Goal: Transaction & Acquisition: Purchase product/service

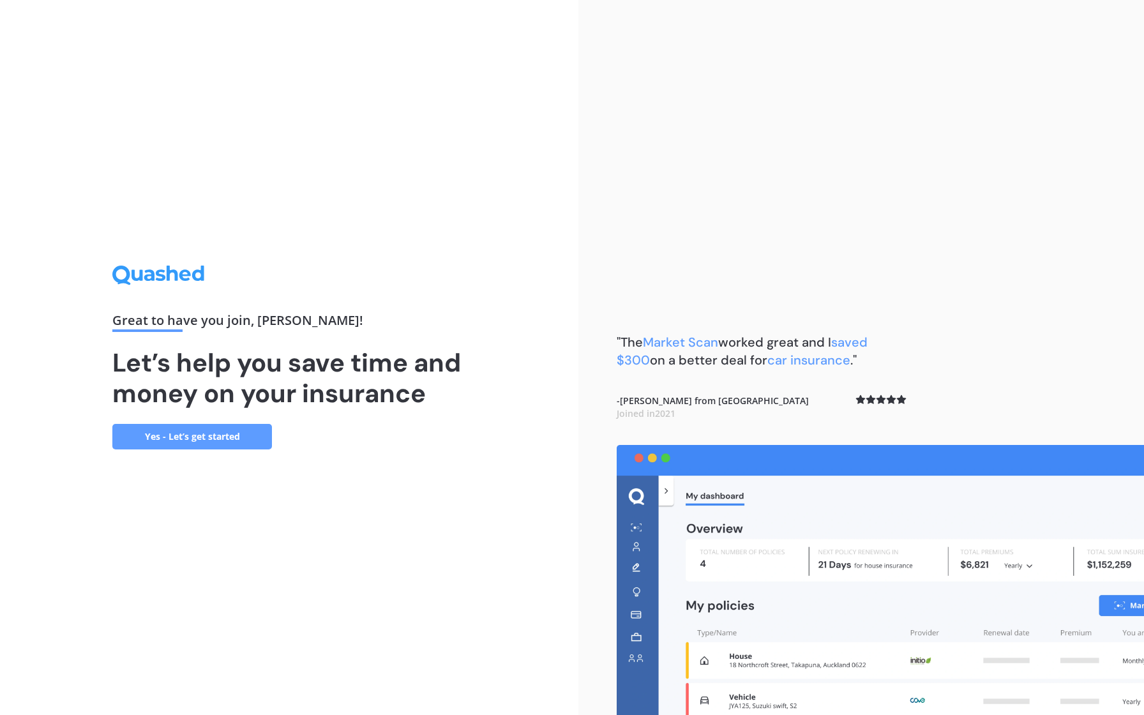
click at [205, 435] on link "Yes - Let’s get started" at bounding box center [192, 437] width 160 height 26
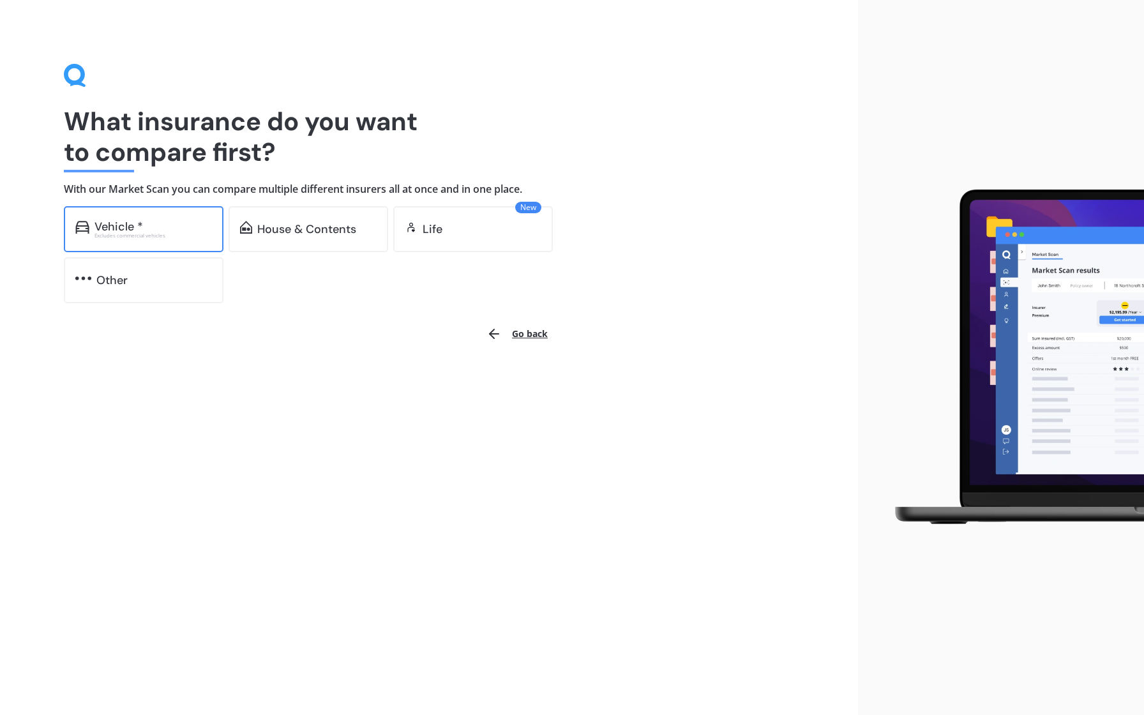
click at [155, 231] on div "Vehicle *" at bounding box center [152, 226] width 117 height 13
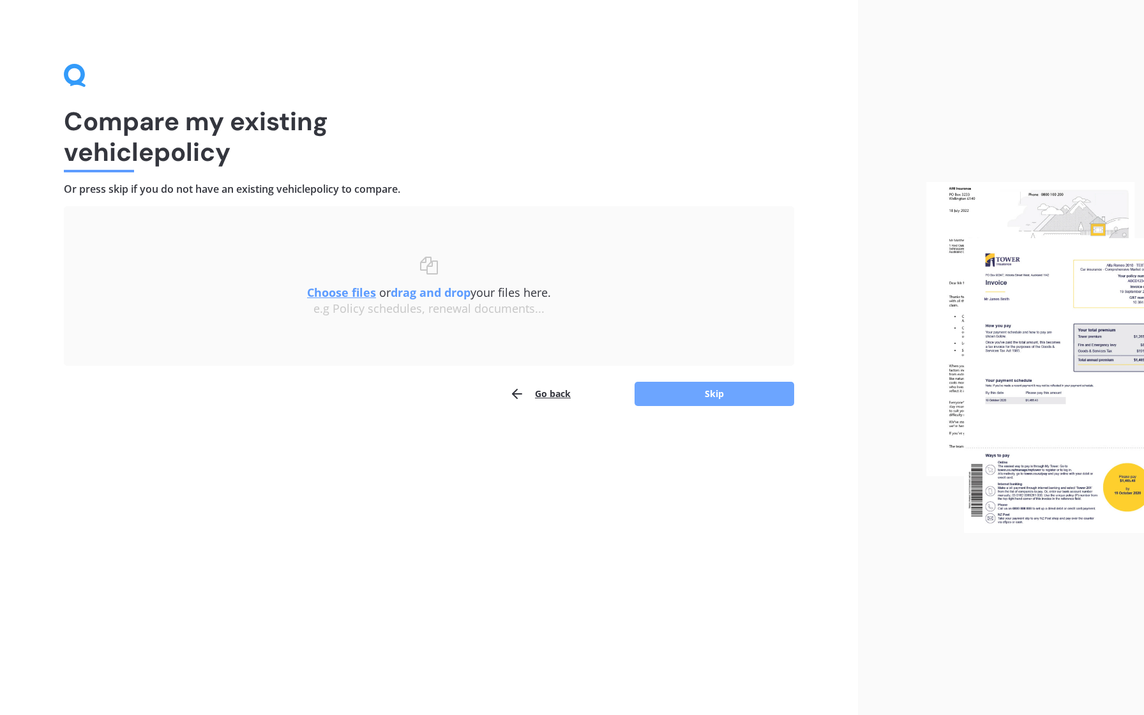
click at [692, 399] on button "Skip" at bounding box center [714, 394] width 160 height 24
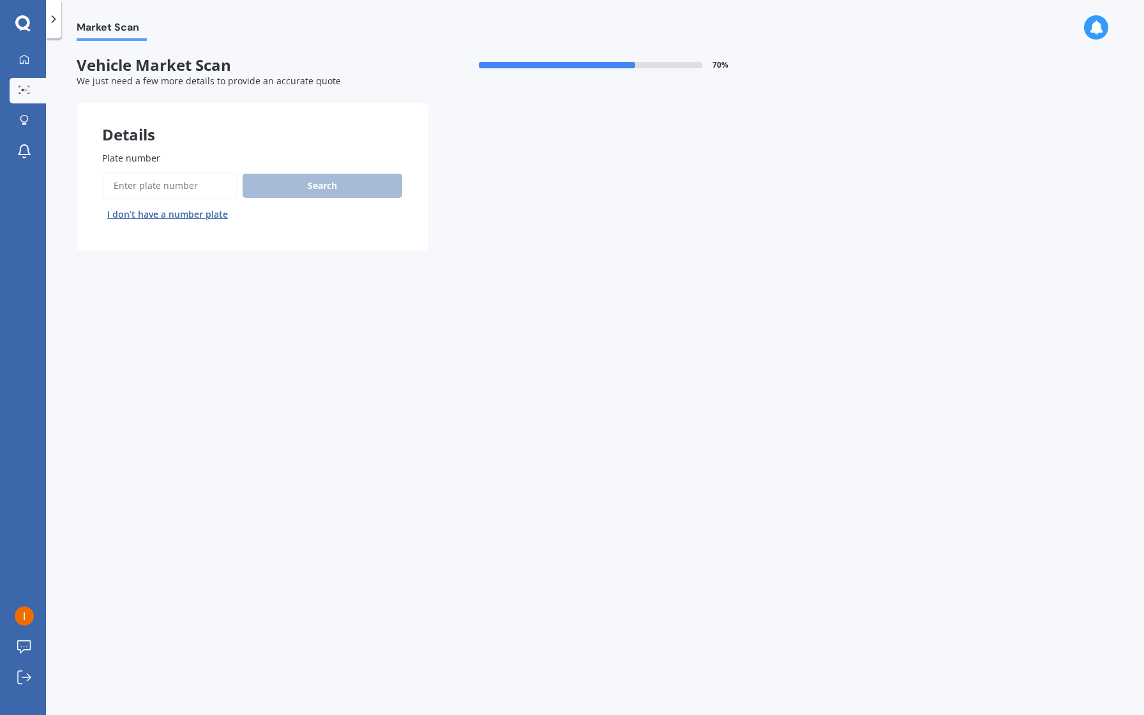
click at [165, 184] on input "Plate number" at bounding box center [169, 185] width 135 height 27
type input "HUN785"
click at [322, 179] on button "Search" at bounding box center [323, 186] width 160 height 24
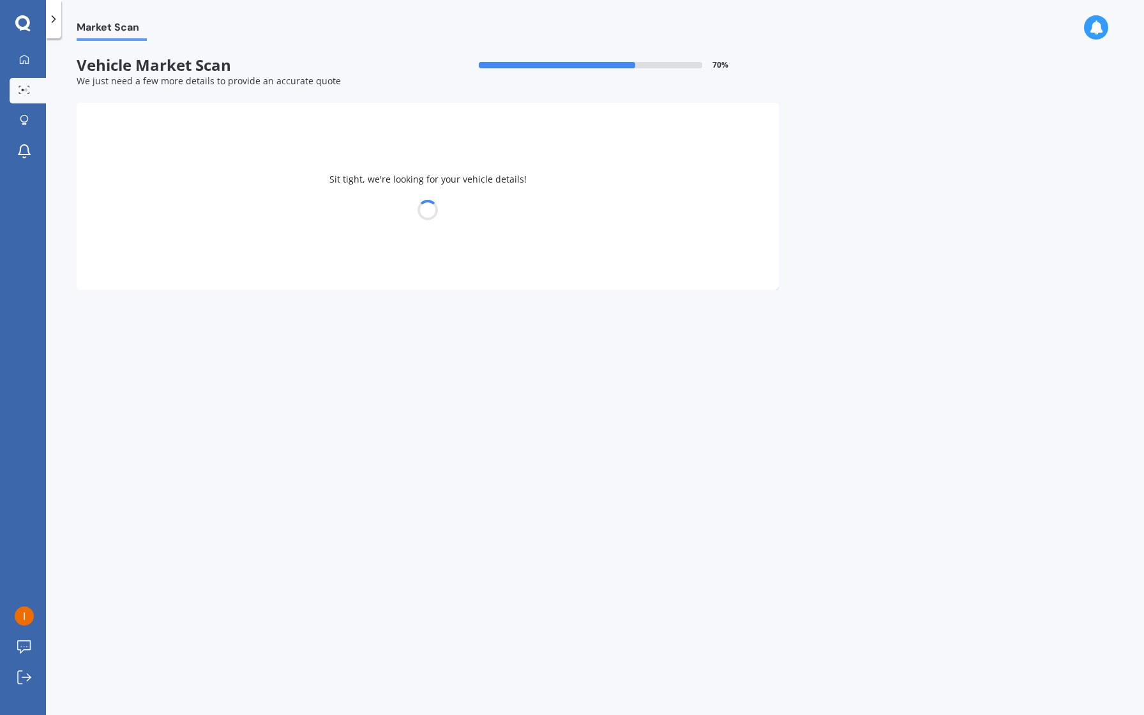
select select "VOLKSWAGEN"
select select "TOUAREG"
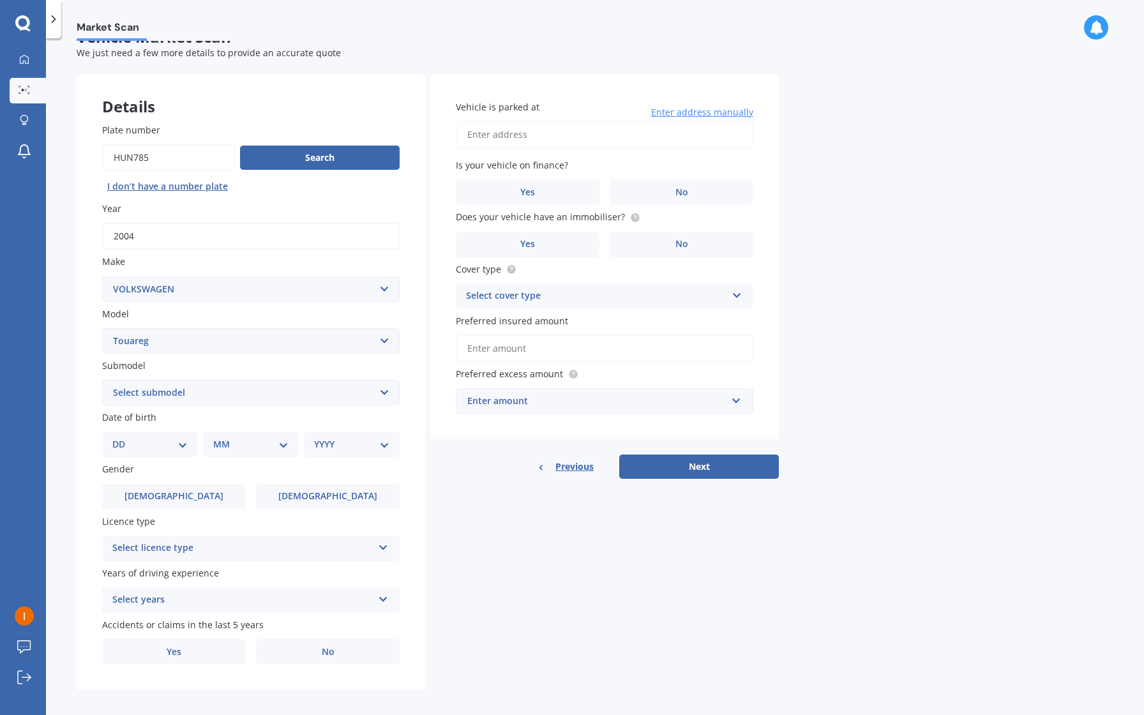
scroll to position [30, 0]
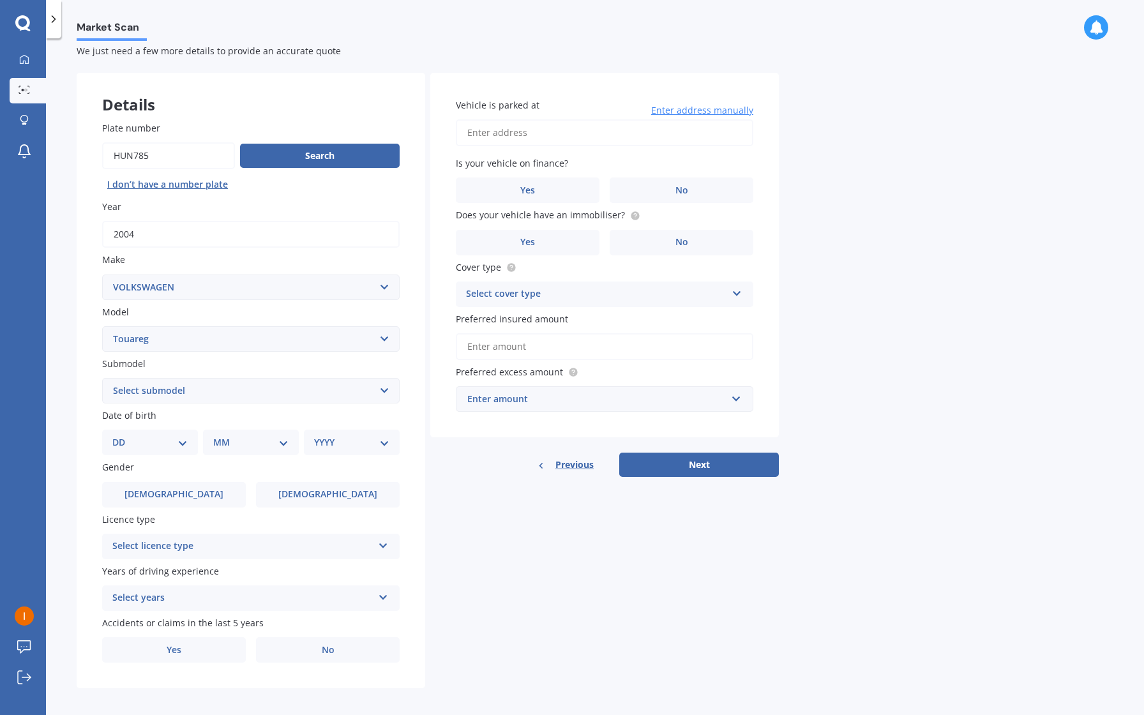
click at [165, 445] on select "DD 01 02 03 04 05 06 07 08 09 10 11 12 13 14 15 16 17 18 19 20 21 22 23 24 25 2…" at bounding box center [149, 442] width 75 height 14
select select "17"
click at [123, 437] on select "DD 01 02 03 04 05 06 07 08 09 10 11 12 13 14 15 16 17 18 19 20 21 22 23 24 25 2…" at bounding box center [149, 442] width 75 height 14
click at [255, 438] on select "MM 01 02 03 04 05 06 07 08 09 10 11 12" at bounding box center [253, 442] width 70 height 14
select select "06"
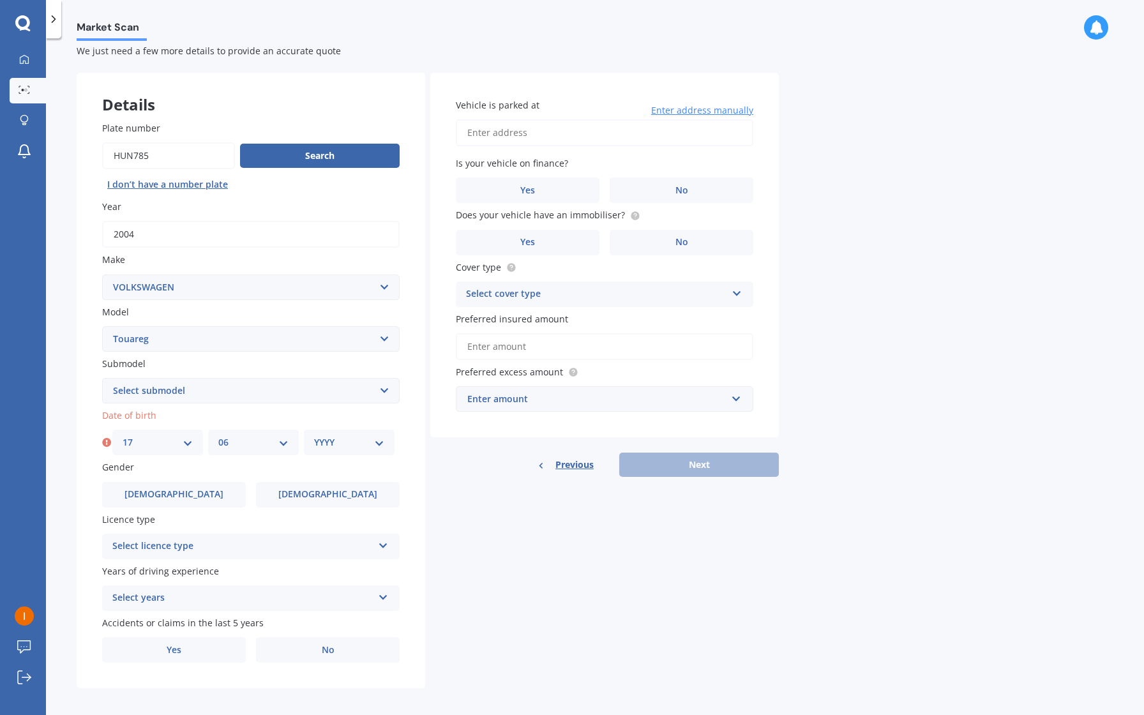
click at [218, 437] on select "MM 01 02 03 04 05 06 07 08 09 10 11 12" at bounding box center [253, 442] width 70 height 14
click at [347, 440] on select "YYYY 2025 2024 2023 2022 2021 2020 2019 2018 2017 2016 2015 2014 2013 2012 2011…" at bounding box center [349, 442] width 70 height 14
select select "1975"
click at [314, 437] on select "YYYY 2025 2024 2023 2022 2021 2020 2019 2018 2017 2016 2015 2014 2013 2012 2011…" at bounding box center [349, 442] width 70 height 14
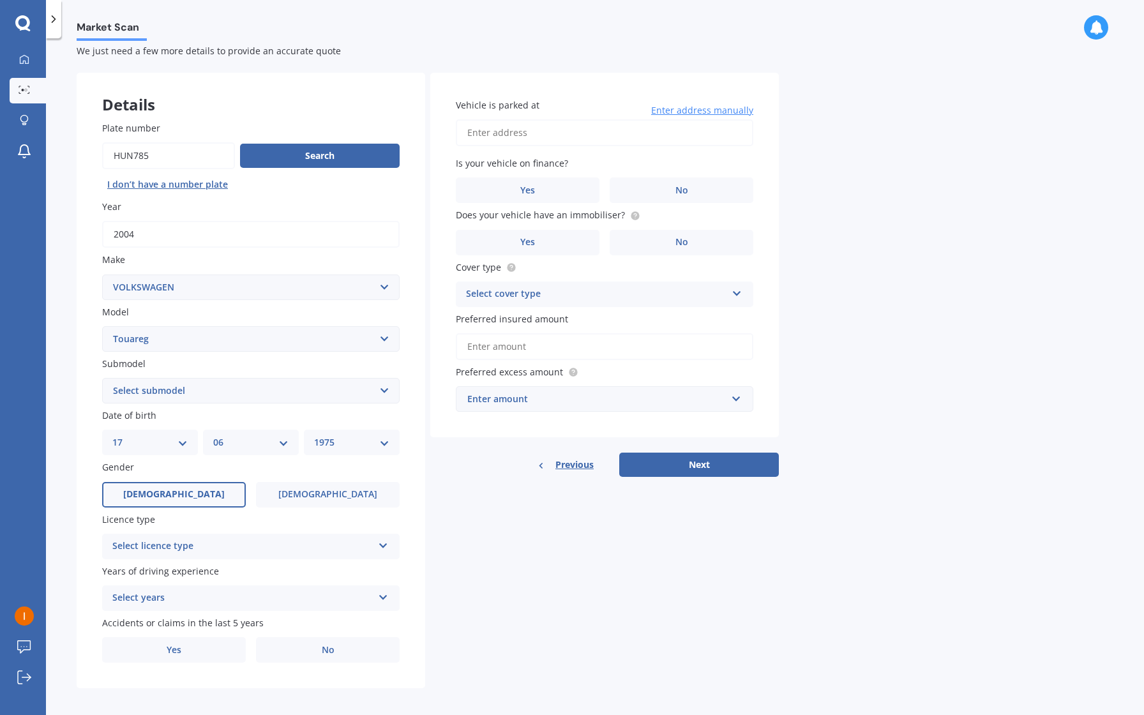
click at [190, 492] on label "[DEMOGRAPHIC_DATA]" at bounding box center [174, 495] width 144 height 26
click at [0, 0] on input "[DEMOGRAPHIC_DATA]" at bounding box center [0, 0] width 0 height 0
click at [201, 546] on div "Select licence type" at bounding box center [242, 546] width 260 height 15
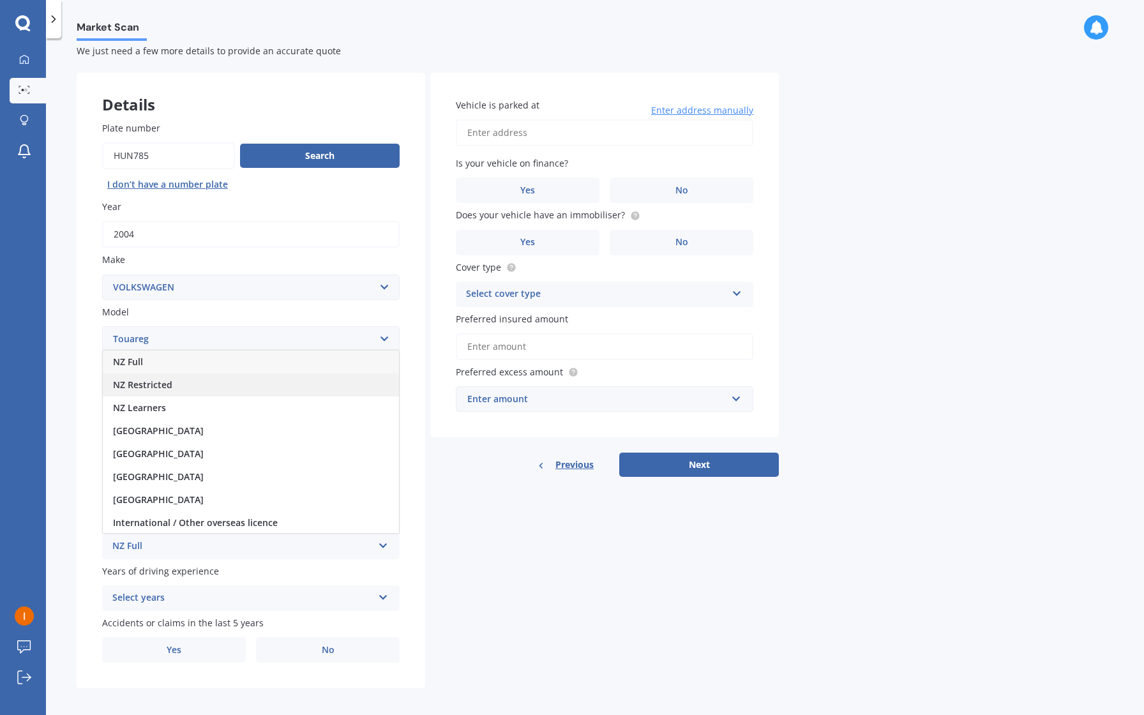
click at [189, 387] on div "NZ Restricted" at bounding box center [251, 384] width 296 height 23
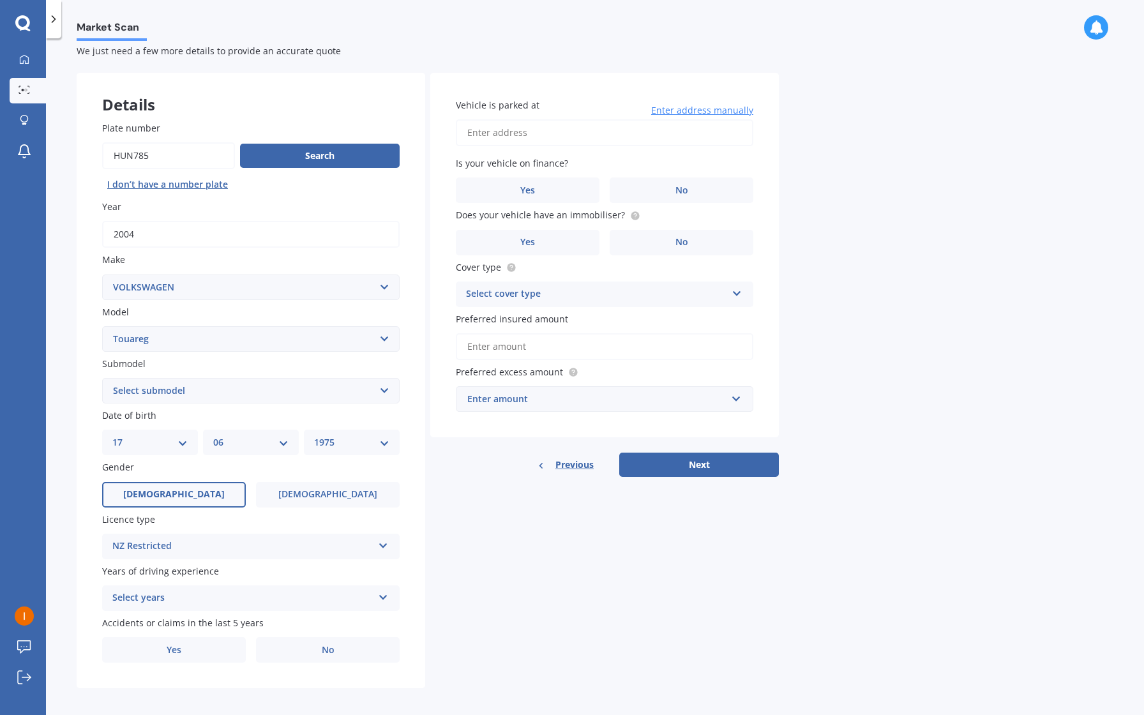
scroll to position [40, 0]
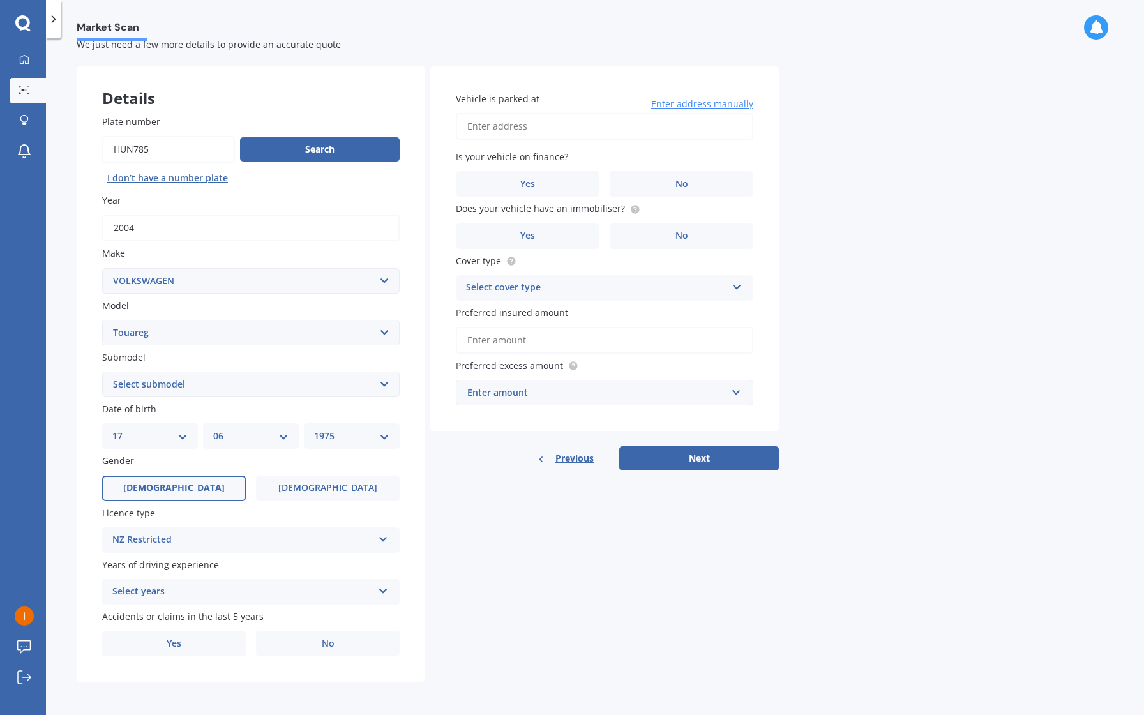
click at [216, 580] on div "Select years 5 or more years 4 years 3 years 2 years 1 year" at bounding box center [250, 592] width 297 height 26
click at [200, 473] on div "5 or more years" at bounding box center [251, 474] width 296 height 23
click at [292, 644] on label "No" at bounding box center [328, 644] width 144 height 26
click at [0, 0] on input "No" at bounding box center [0, 0] width 0 height 0
click at [523, 124] on input "Vehicle is parked at" at bounding box center [604, 126] width 297 height 27
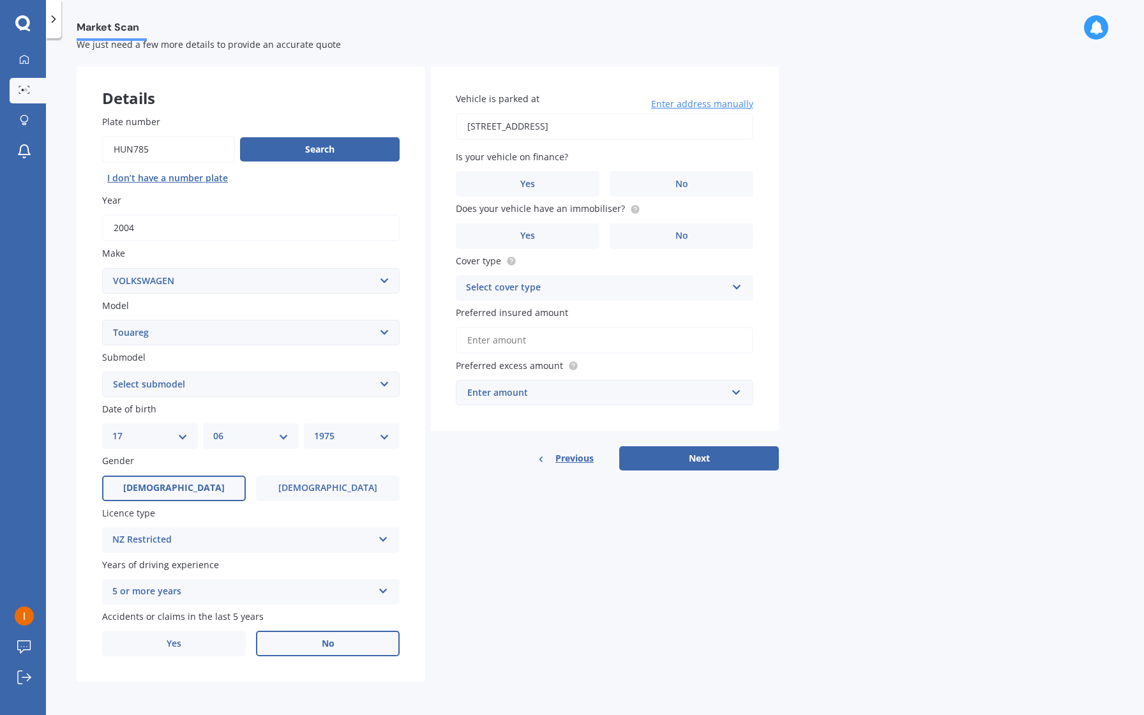
type input "[STREET_ADDRESS]"
click at [544, 176] on label "Yes" at bounding box center [528, 184] width 144 height 26
click at [0, 0] on input "Yes" at bounding box center [0, 0] width 0 height 0
click at [518, 285] on div "Select cover type" at bounding box center [596, 287] width 260 height 15
click at [520, 310] on span "Comprehensive" at bounding box center [501, 312] width 68 height 12
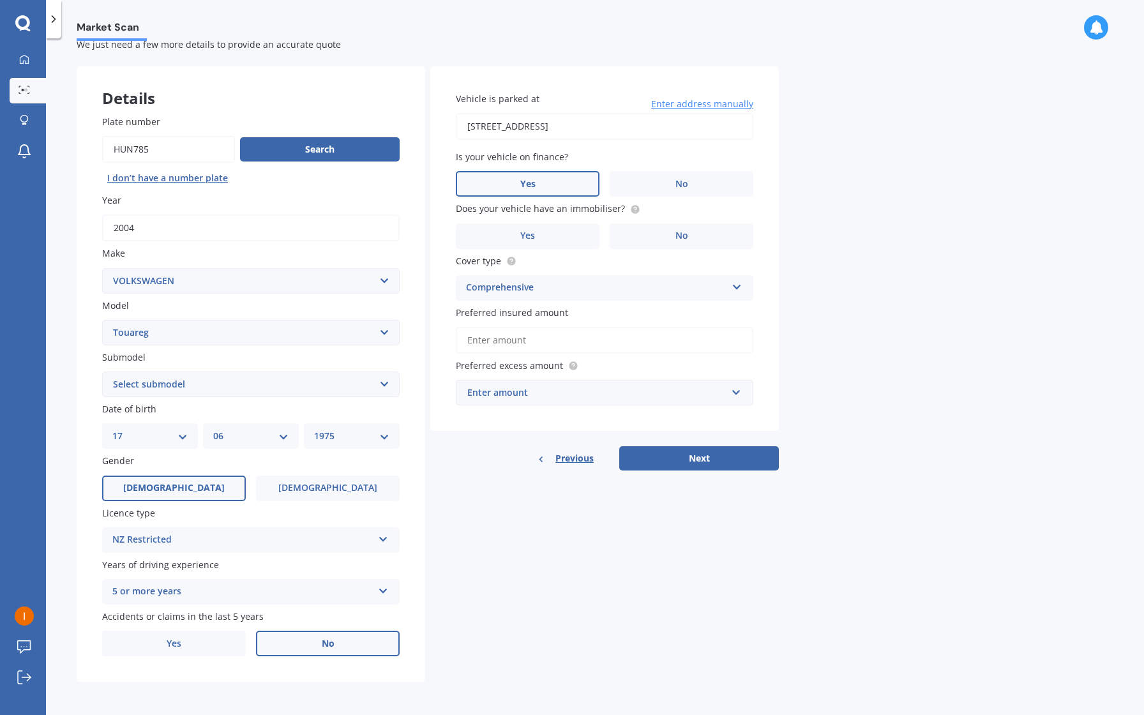
click at [511, 336] on input "Preferred insured amount" at bounding box center [604, 340] width 297 height 27
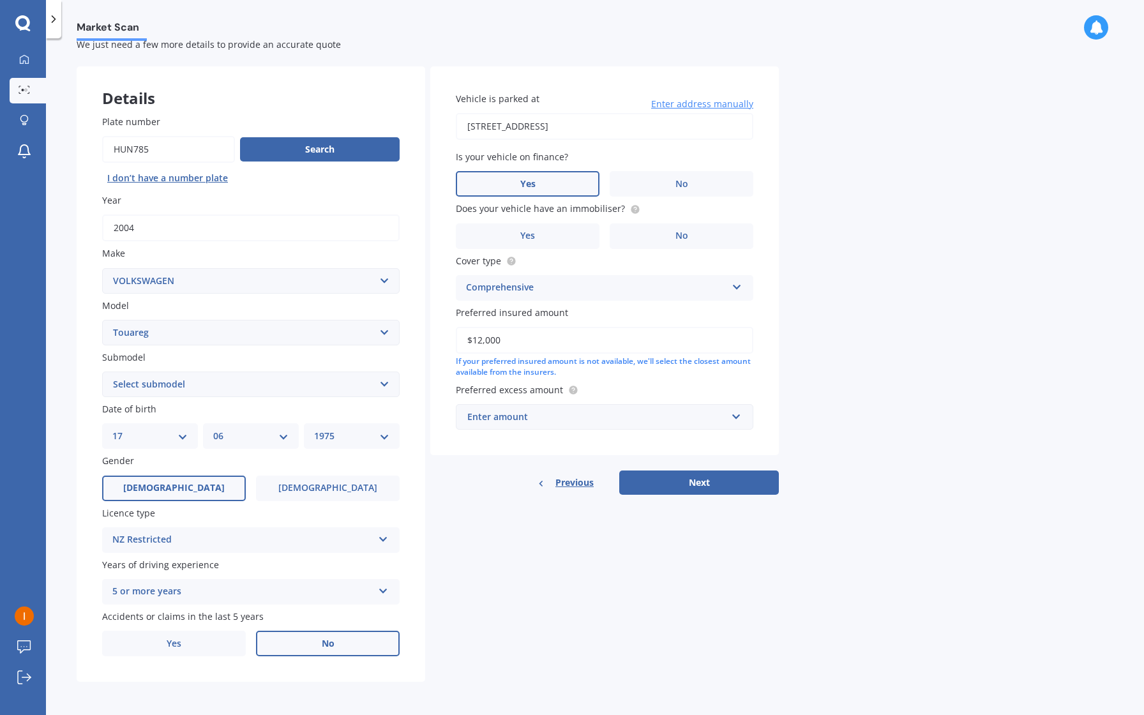
type input "$12,000"
click at [539, 414] on div "Enter amount" at bounding box center [596, 417] width 259 height 14
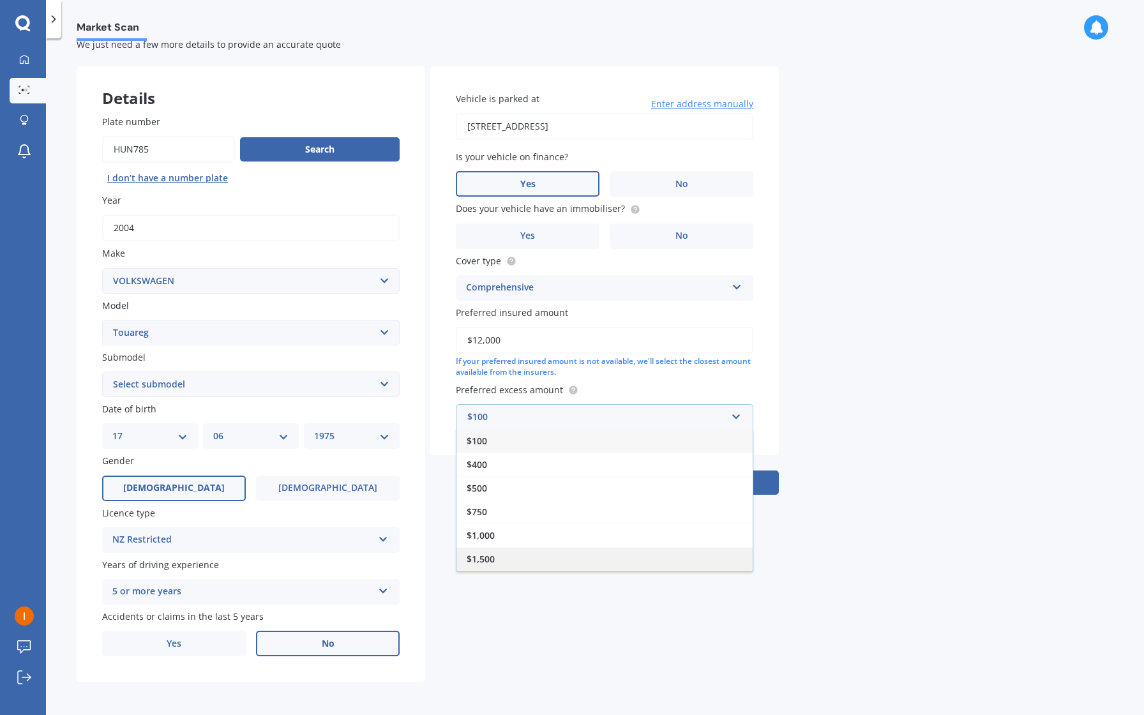
click at [495, 559] on div "$1,500" at bounding box center [604, 559] width 296 height 24
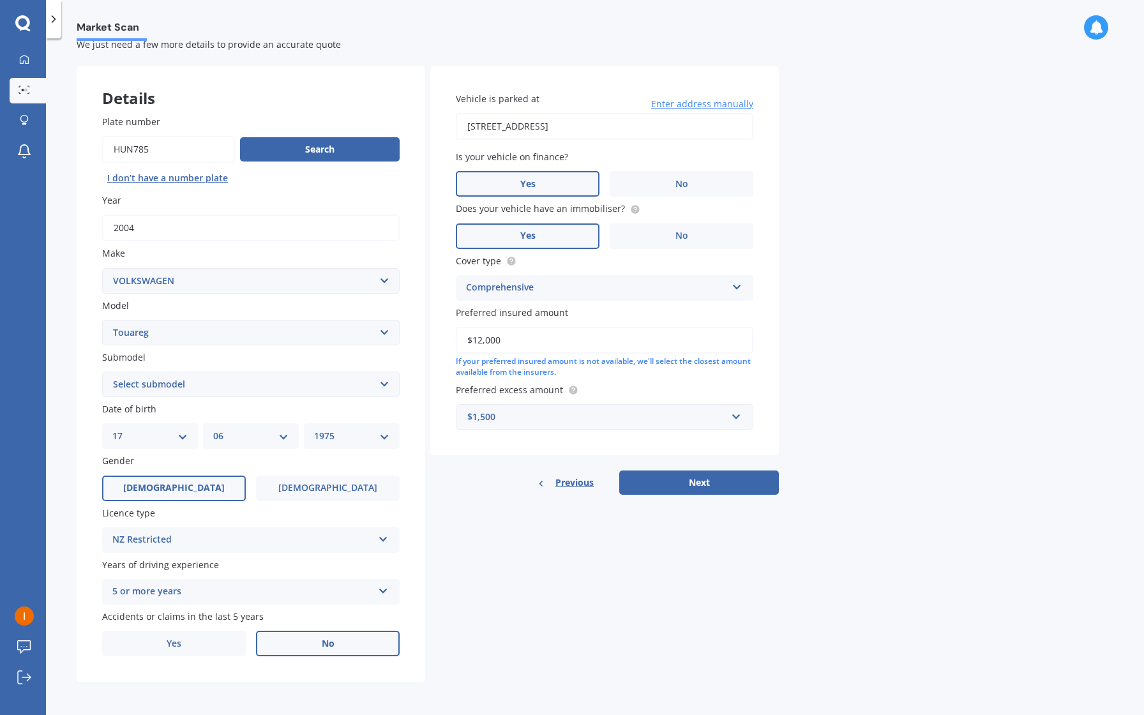
click at [556, 225] on label "Yes" at bounding box center [528, 236] width 144 height 26
click at [0, 0] on input "Yes" at bounding box center [0, 0] width 0 height 0
click at [712, 481] on button "Next" at bounding box center [699, 482] width 160 height 24
click at [202, 380] on select "Select submodel (All other) 3.0 V6 TDI 3.6 V6 FSI 4.2 V8 FSI 5.0 V10 TDI Hybrid…" at bounding box center [250, 384] width 297 height 26
select select "4.2 V8 FSI"
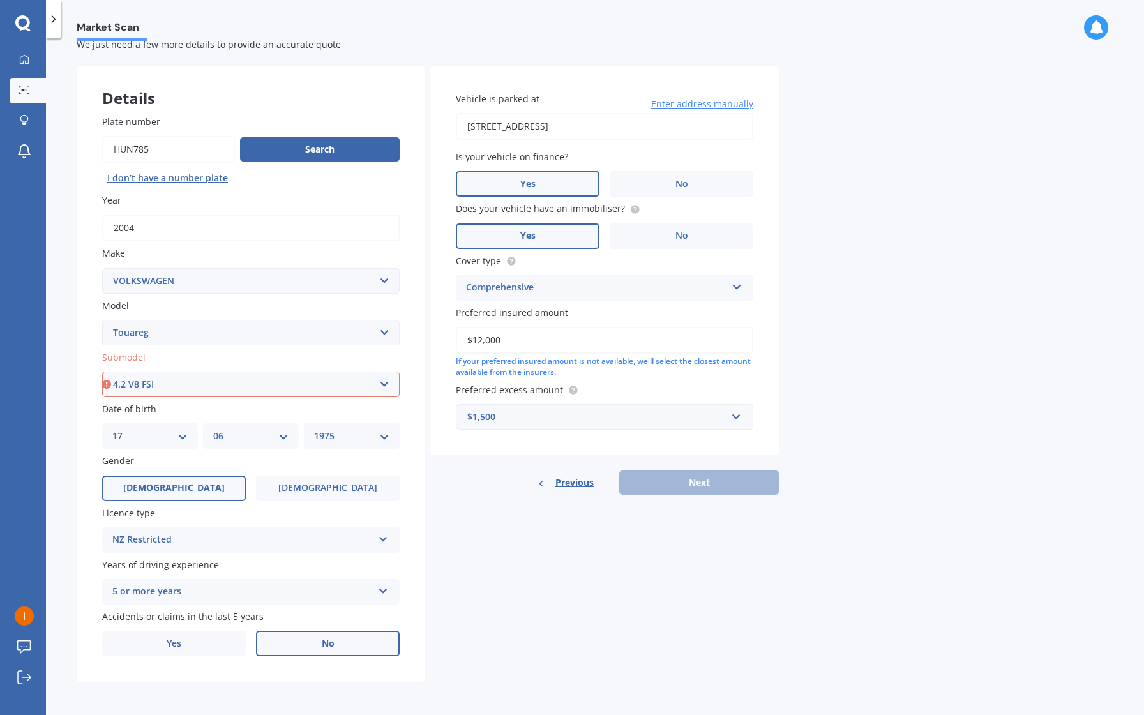
click at [102, 371] on select "Select submodel (All other) 3.0 V6 TDI 3.6 V6 FSI 4.2 V8 FSI 5.0 V10 TDI Hybrid…" at bounding box center [250, 384] width 297 height 26
click at [675, 481] on button "Next" at bounding box center [699, 482] width 160 height 24
select select "17"
select select "06"
select select "1975"
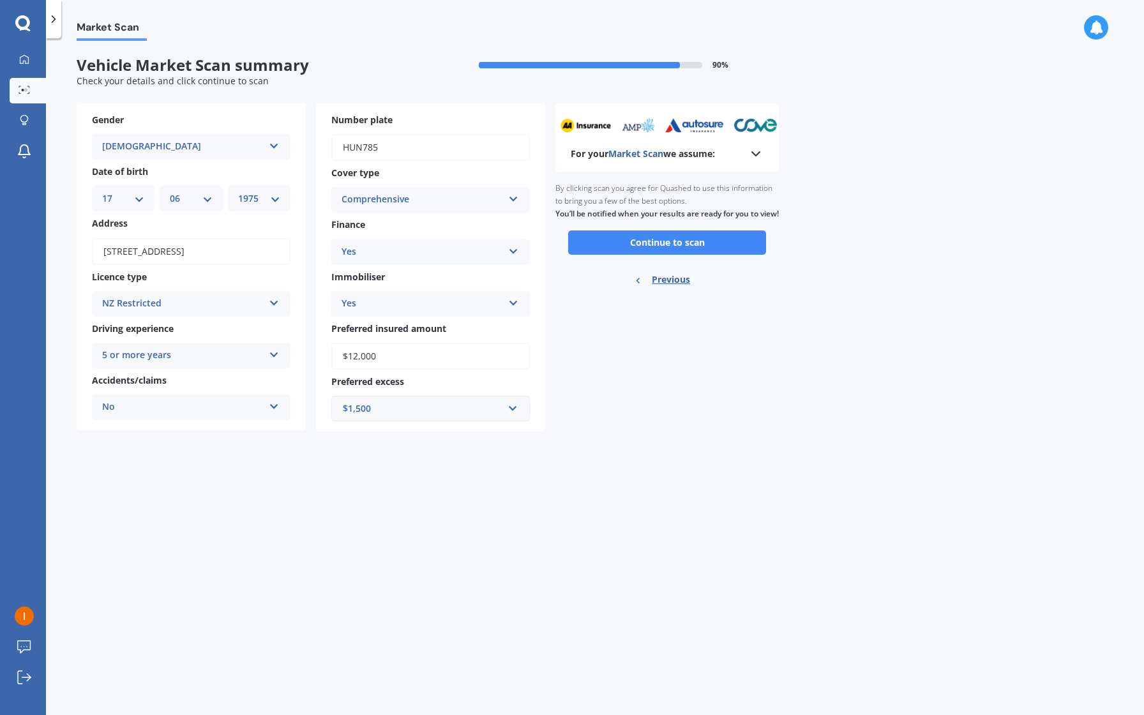
scroll to position [0, 0]
click at [637, 253] on button "Continue to scan" at bounding box center [667, 242] width 198 height 24
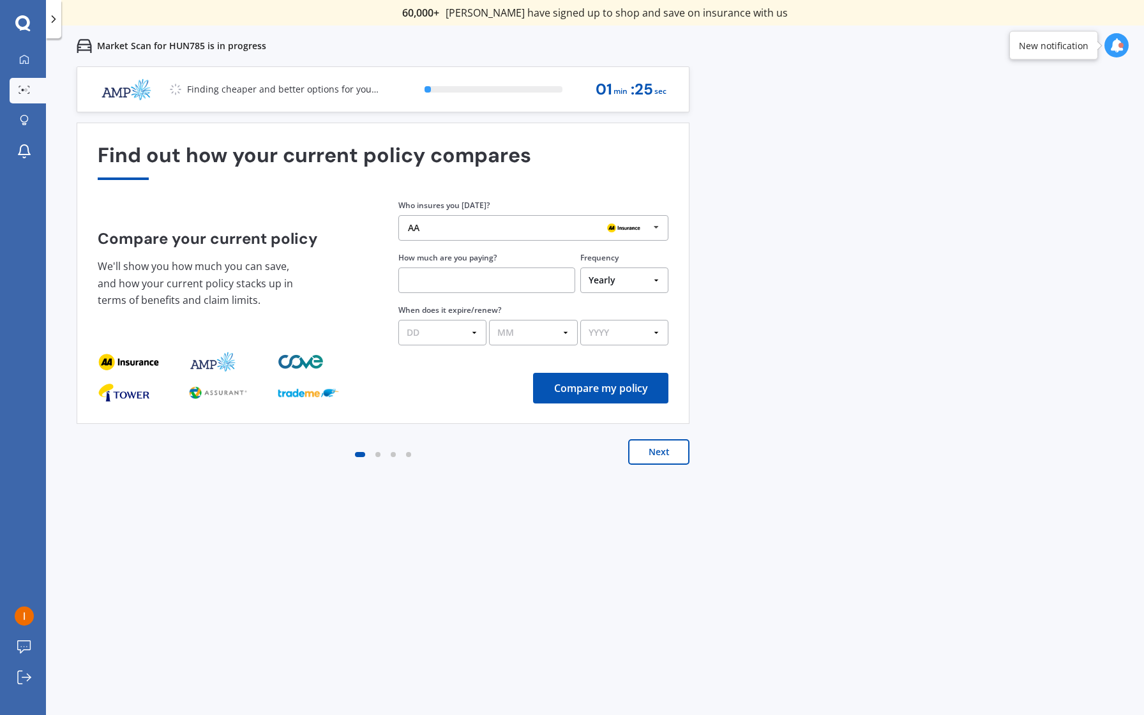
click at [667, 447] on button "Next" at bounding box center [658, 452] width 61 height 26
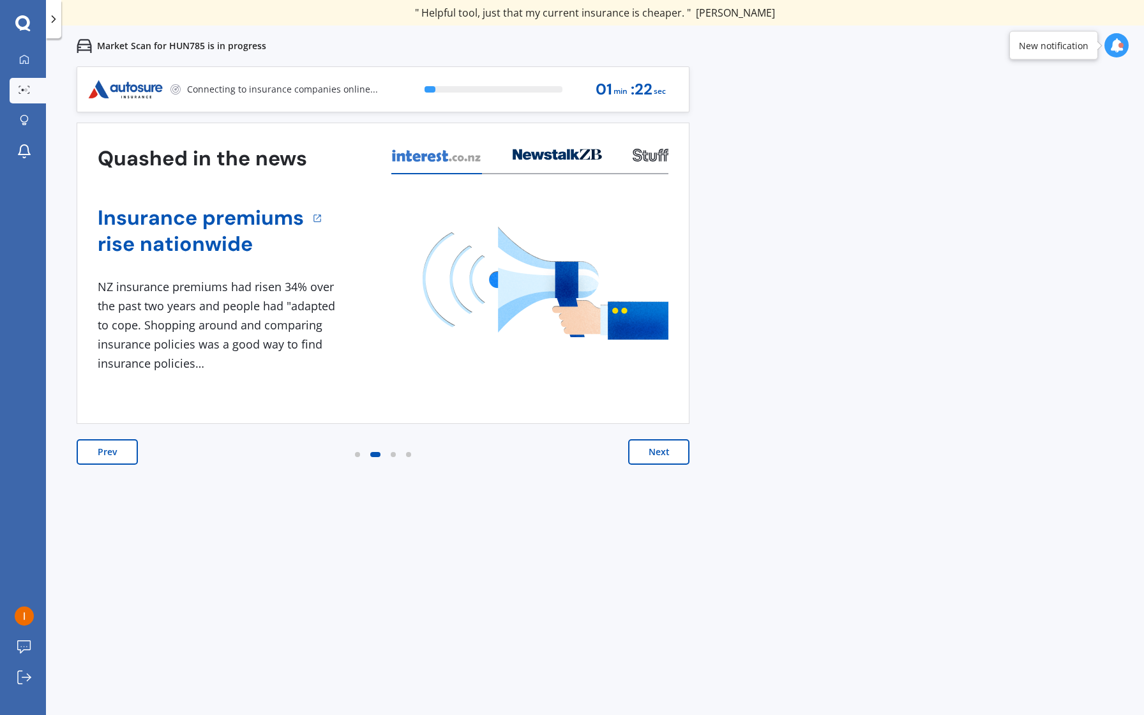
click at [662, 451] on button "Next" at bounding box center [658, 452] width 61 height 26
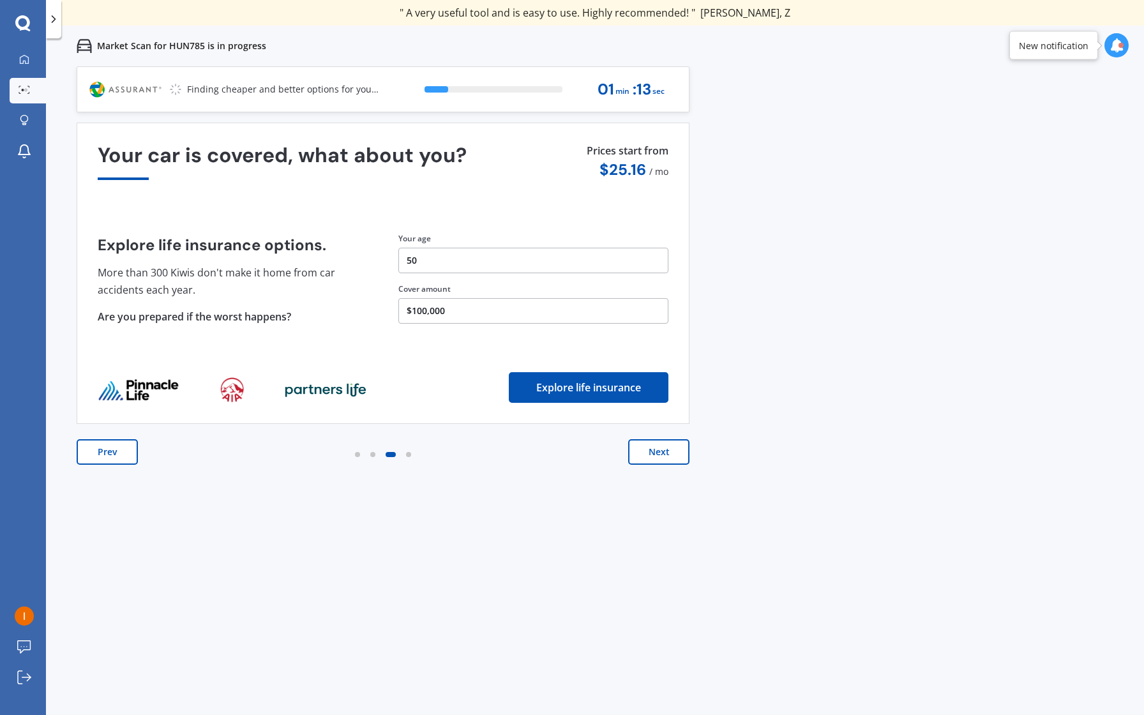
click at [661, 451] on button "Next" at bounding box center [658, 452] width 61 height 26
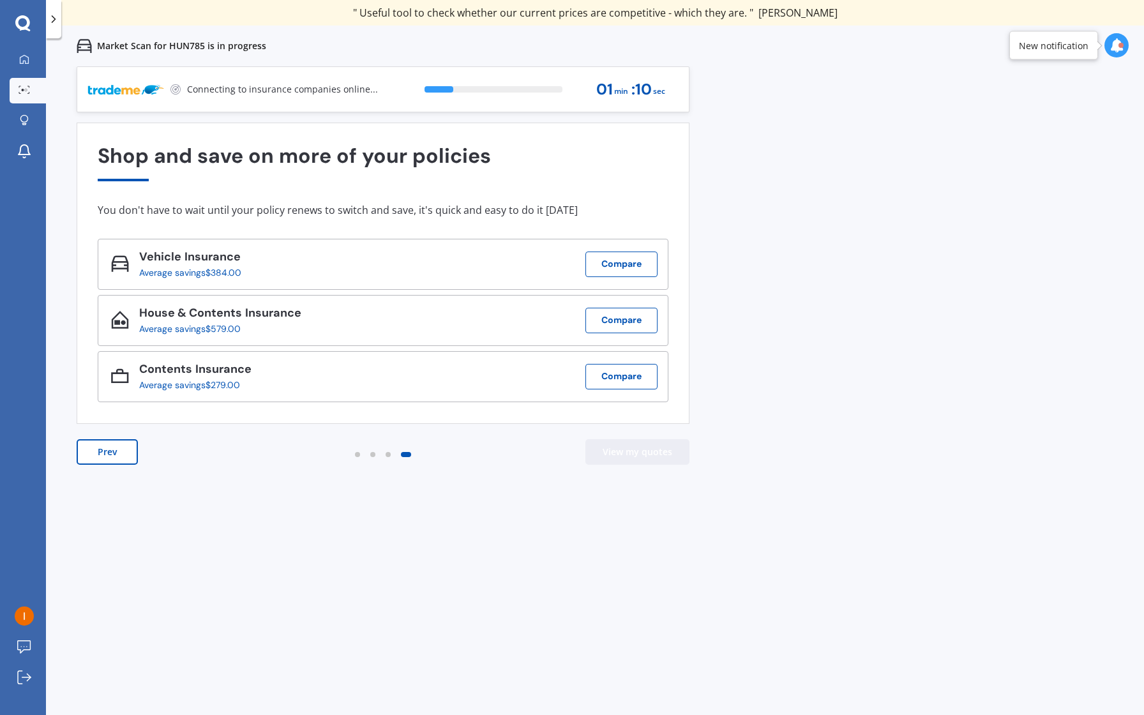
click at [661, 451] on button "View my quotes" at bounding box center [637, 452] width 104 height 26
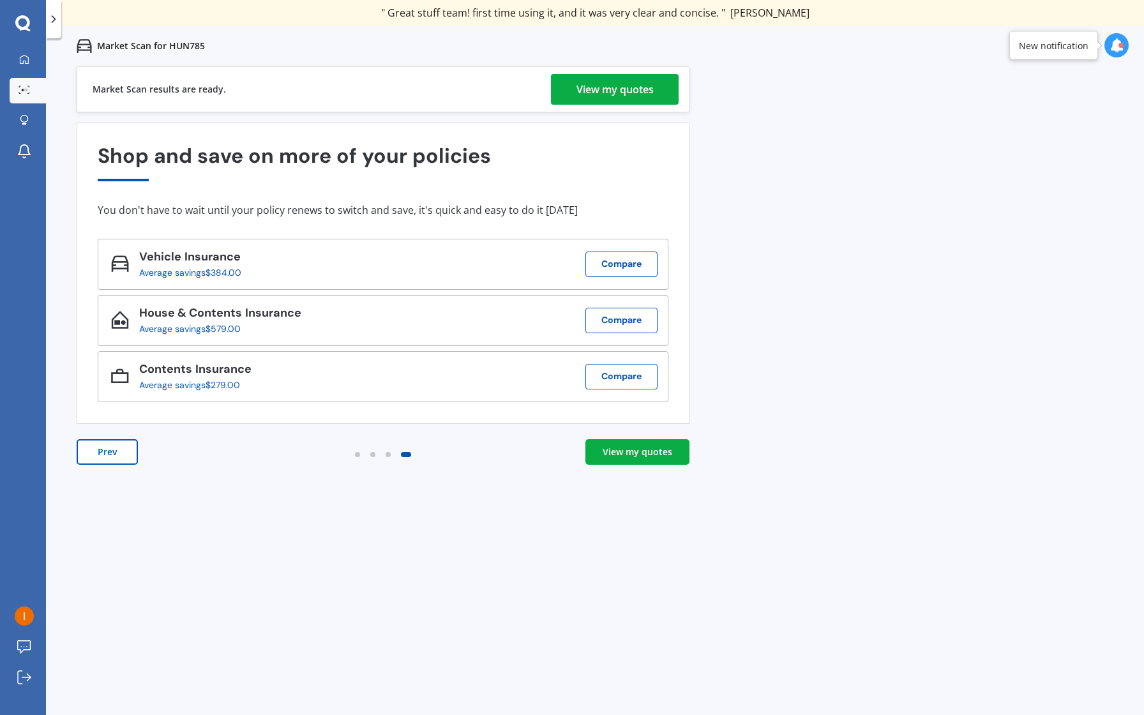
click at [642, 91] on div "View my quotes" at bounding box center [614, 89] width 77 height 31
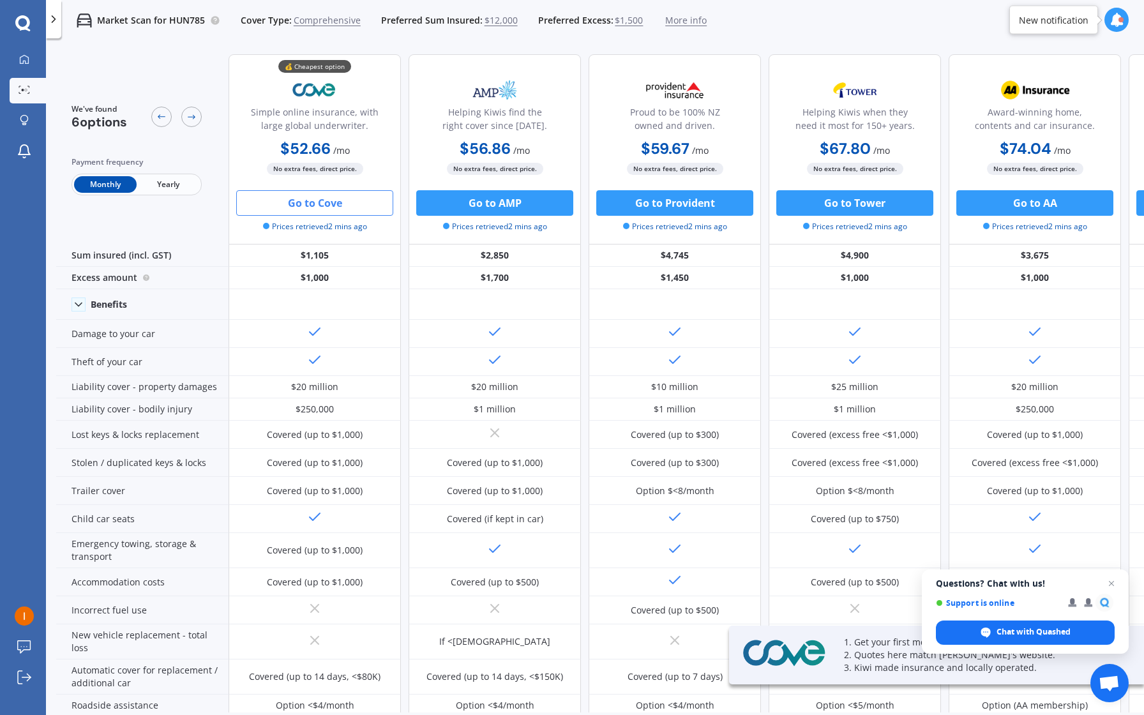
click at [340, 211] on button "Go to Cove" at bounding box center [314, 203] width 157 height 26
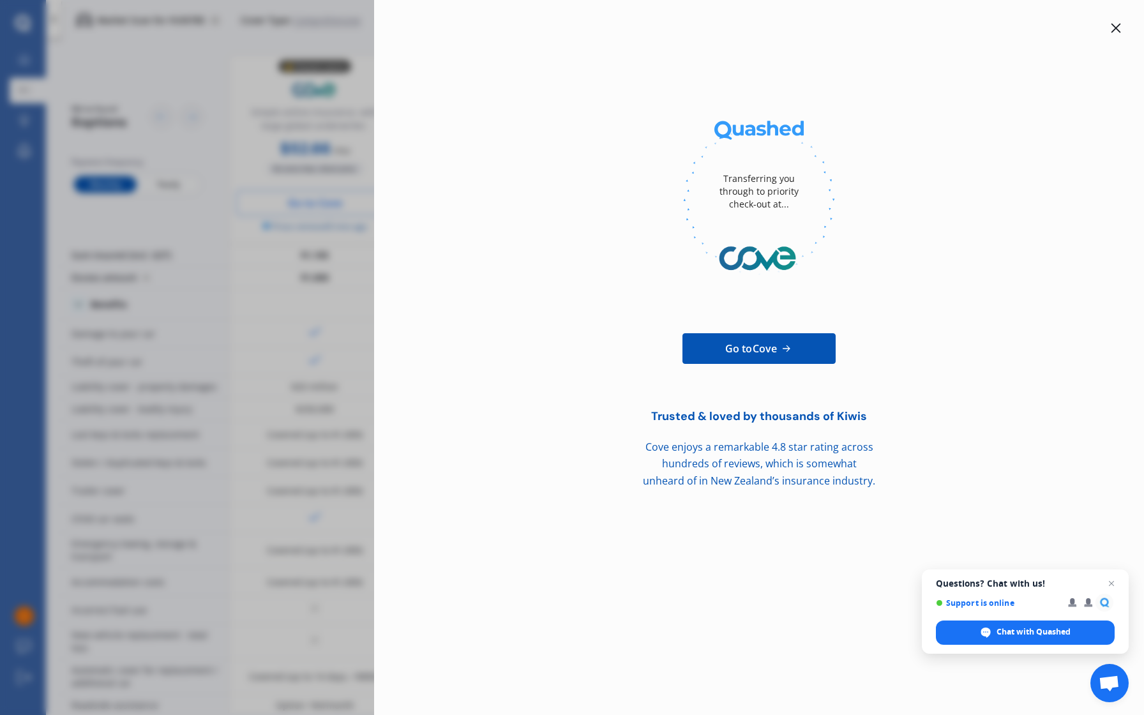
click at [1118, 23] on icon at bounding box center [1116, 28] width 10 height 10
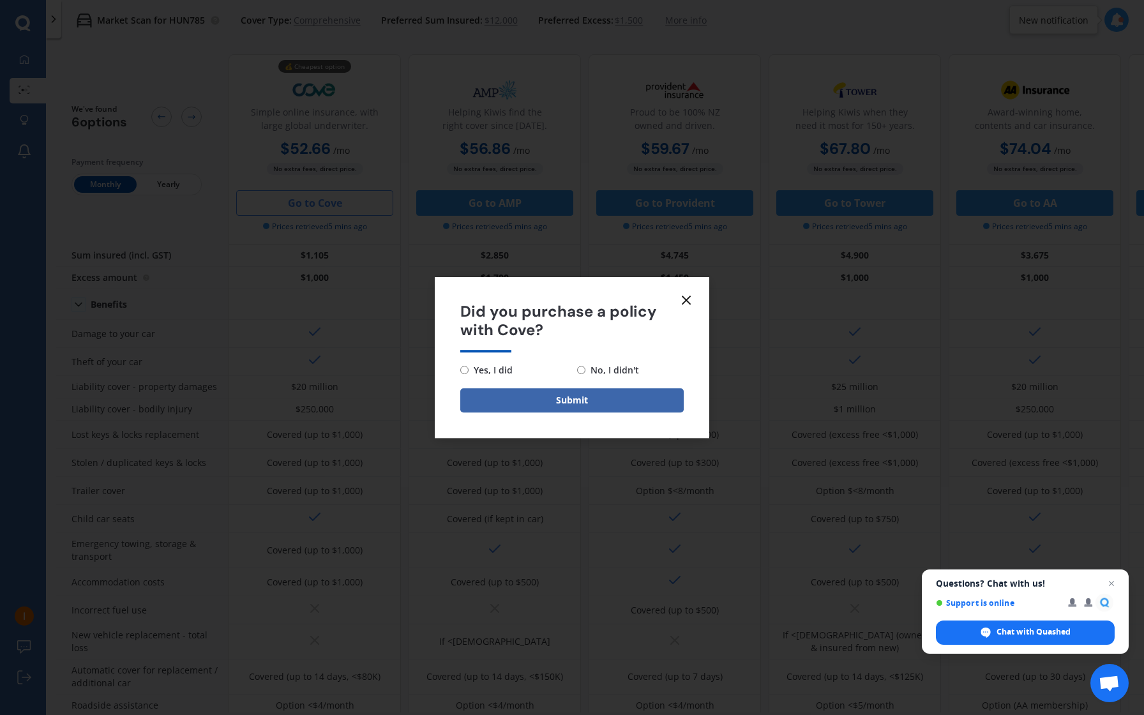
click at [580, 368] on input "No, I didn't" at bounding box center [581, 370] width 8 height 8
radio input "true"
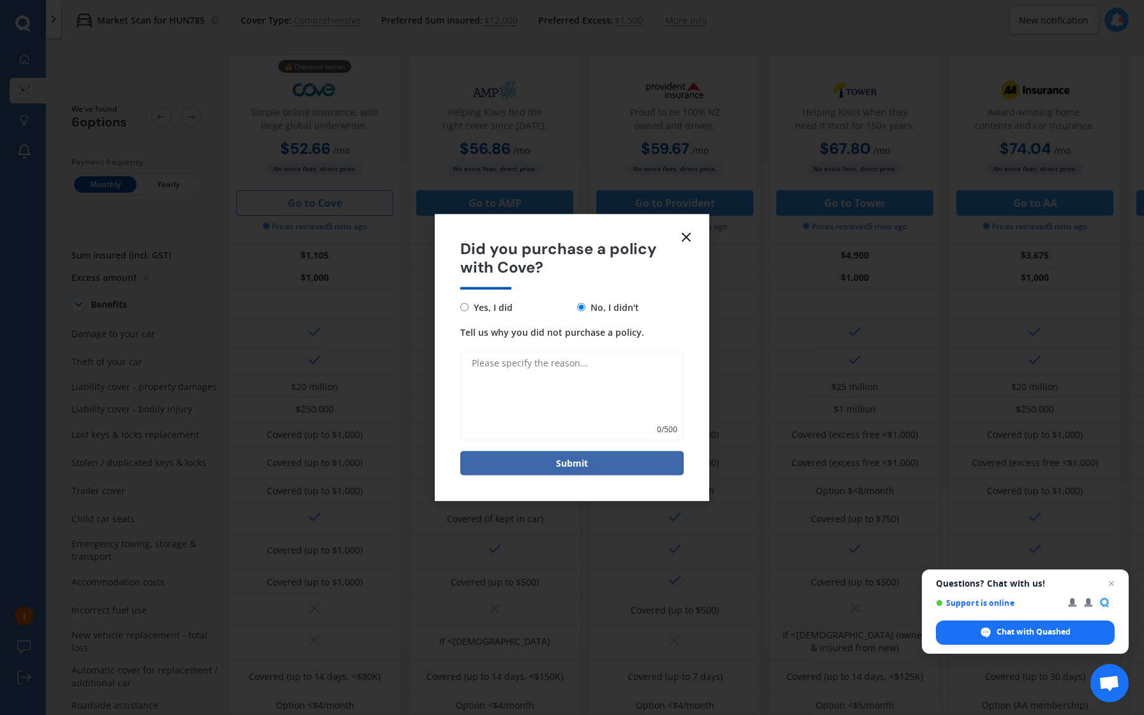
click at [520, 378] on textarea "Tell us why you did not purchase a policy." at bounding box center [571, 395] width 223 height 89
type textarea "they say my car is worth 2600 max..... that is incorrect its worth at least 100…"
click at [552, 466] on button "Submit" at bounding box center [571, 463] width 223 height 24
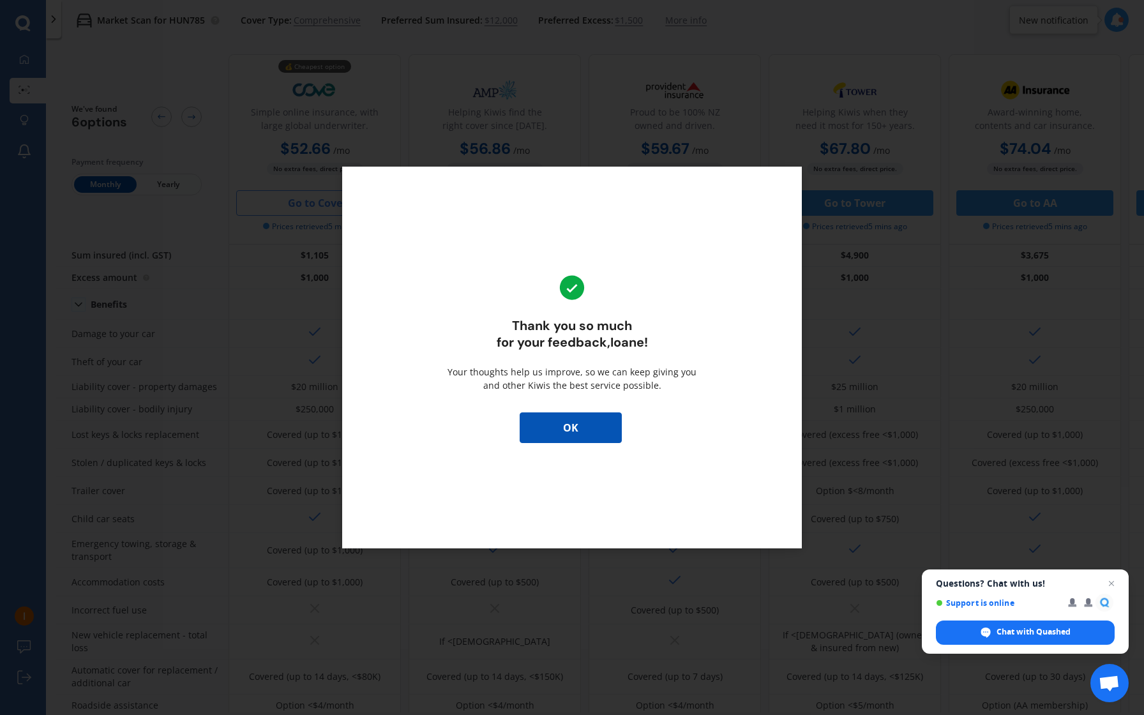
click at [554, 420] on button "OK" at bounding box center [571, 427] width 102 height 31
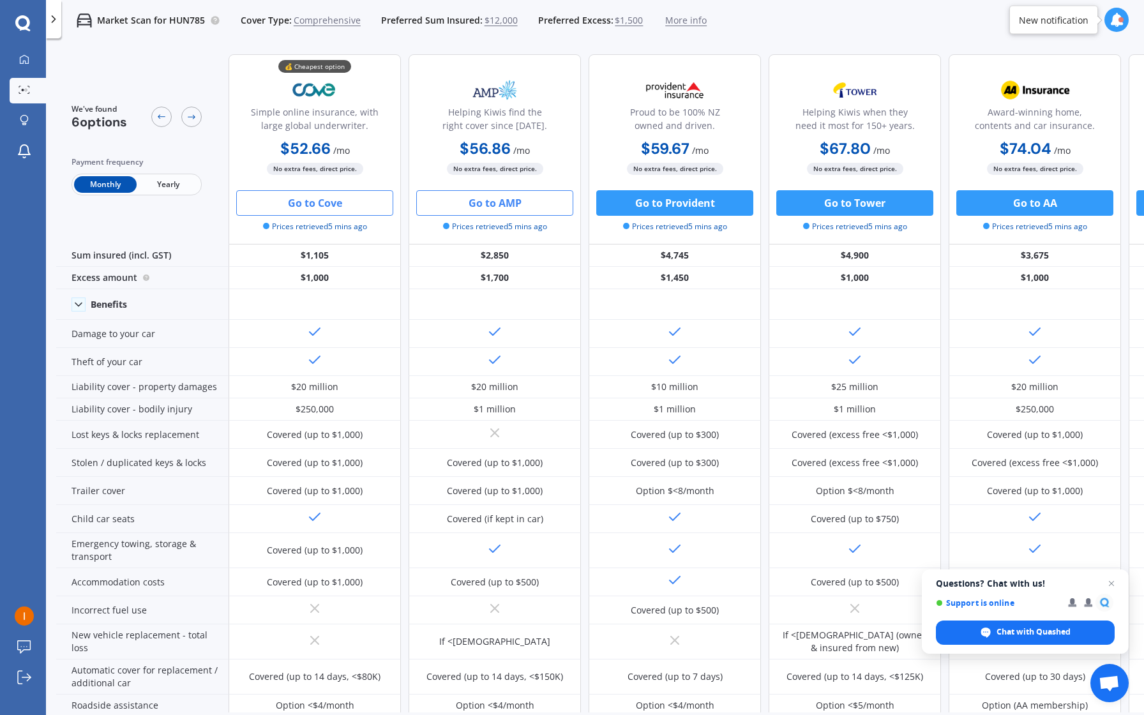
click at [458, 204] on button "Go to AMP" at bounding box center [494, 203] width 157 height 26
